Goal: Navigation & Orientation: Find specific page/section

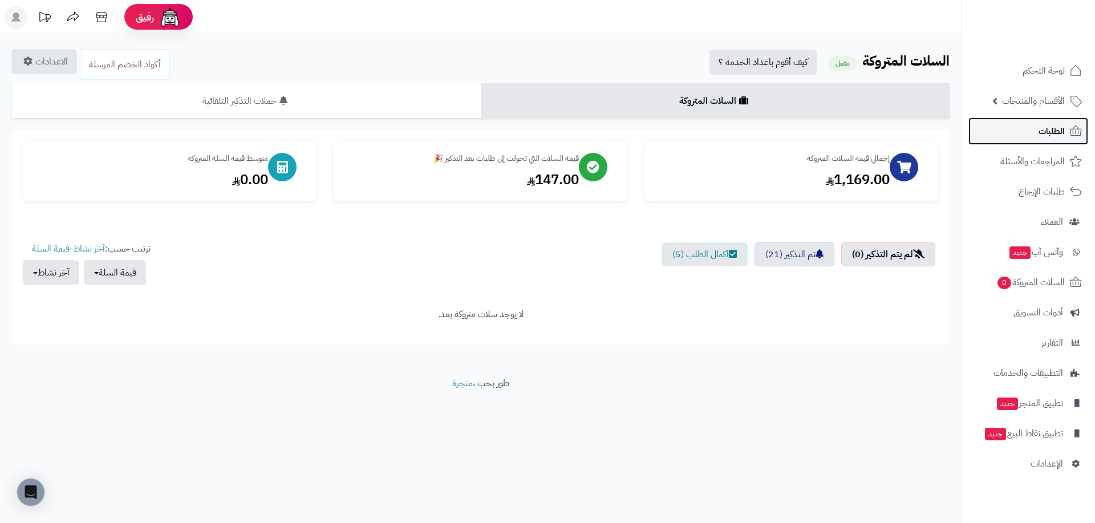
click at [590, 134] on span "الطلبات" at bounding box center [1051, 131] width 26 height 16
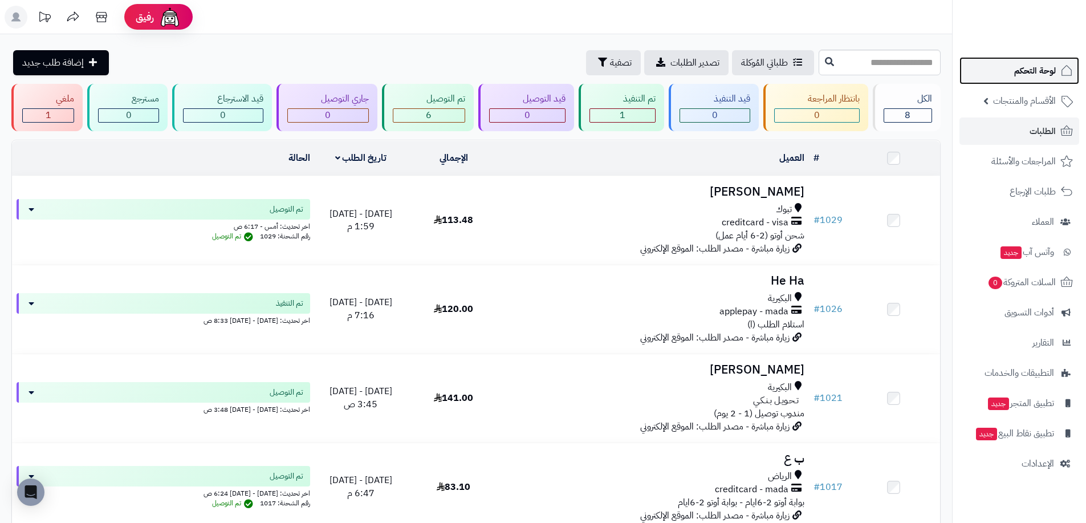
click at [1046, 78] on span "لوحة التحكم" at bounding box center [1035, 71] width 42 height 16
